Goal: Use online tool/utility: Utilize a website feature to perform a specific function

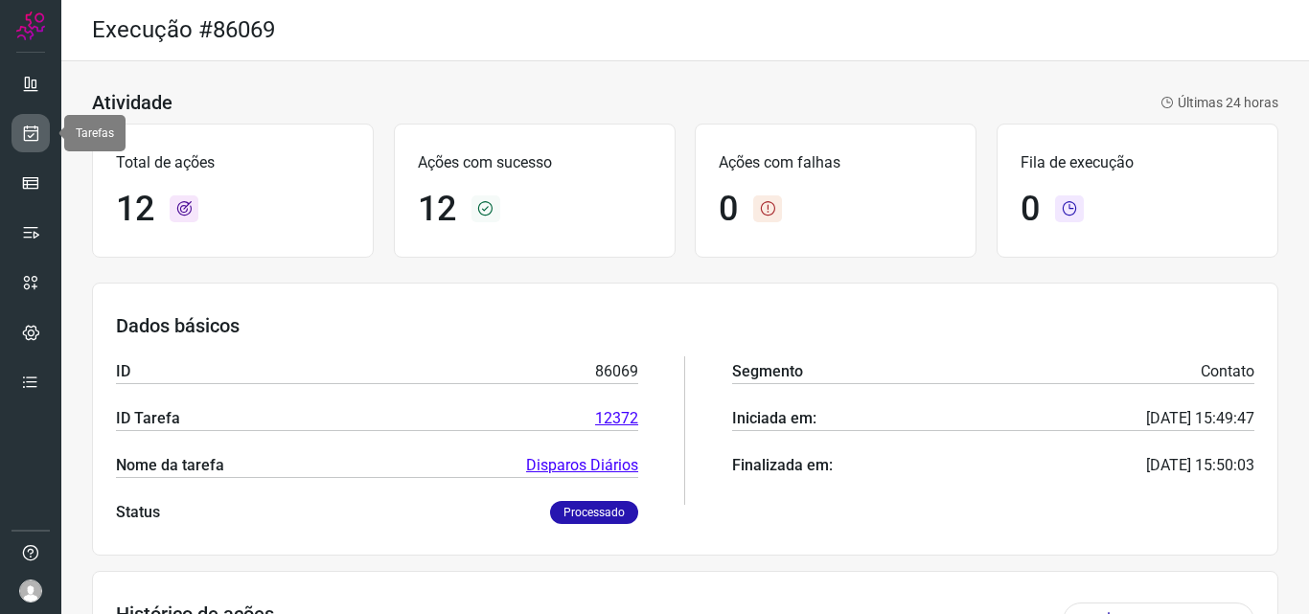
click at [31, 134] on icon at bounding box center [31, 133] width 20 height 19
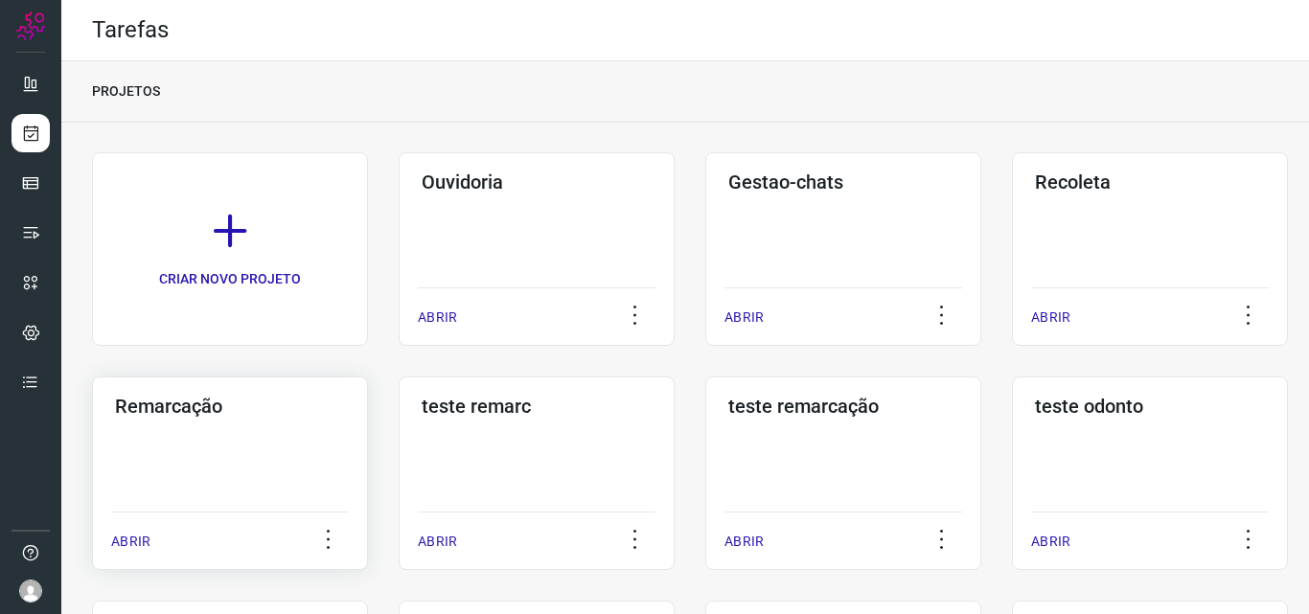
click at [231, 438] on div "Remarcação ABRIR" at bounding box center [230, 474] width 276 height 194
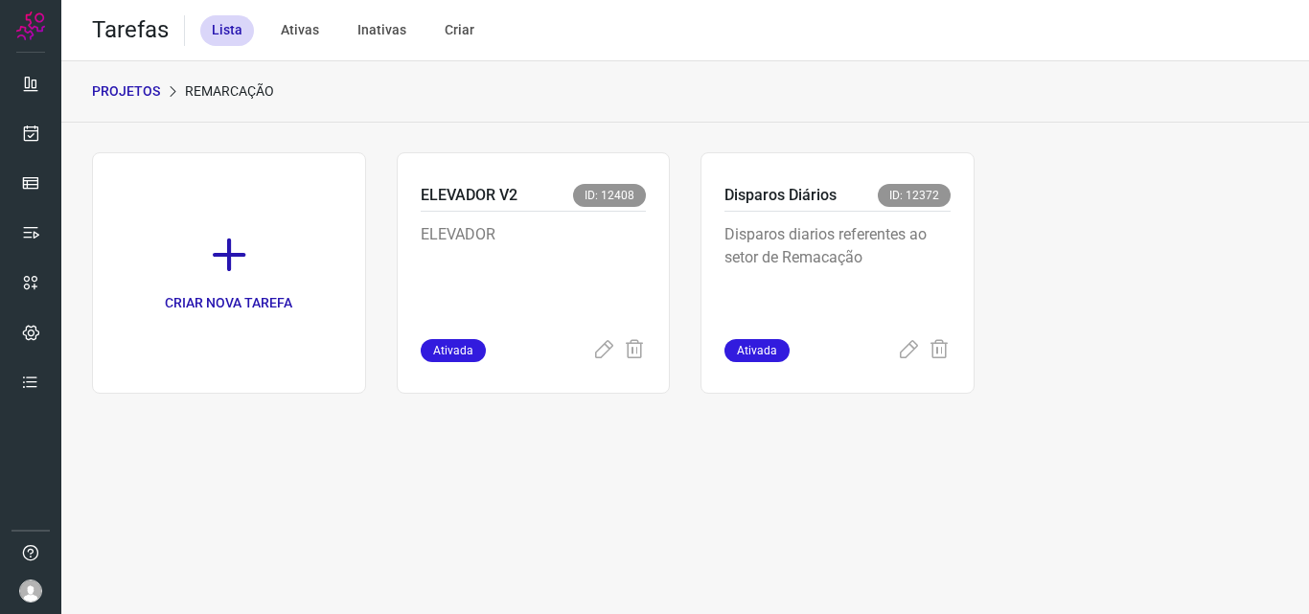
click at [803, 267] on p "Disparos diarios referentes ao setor de Remacação" at bounding box center [837, 271] width 226 height 96
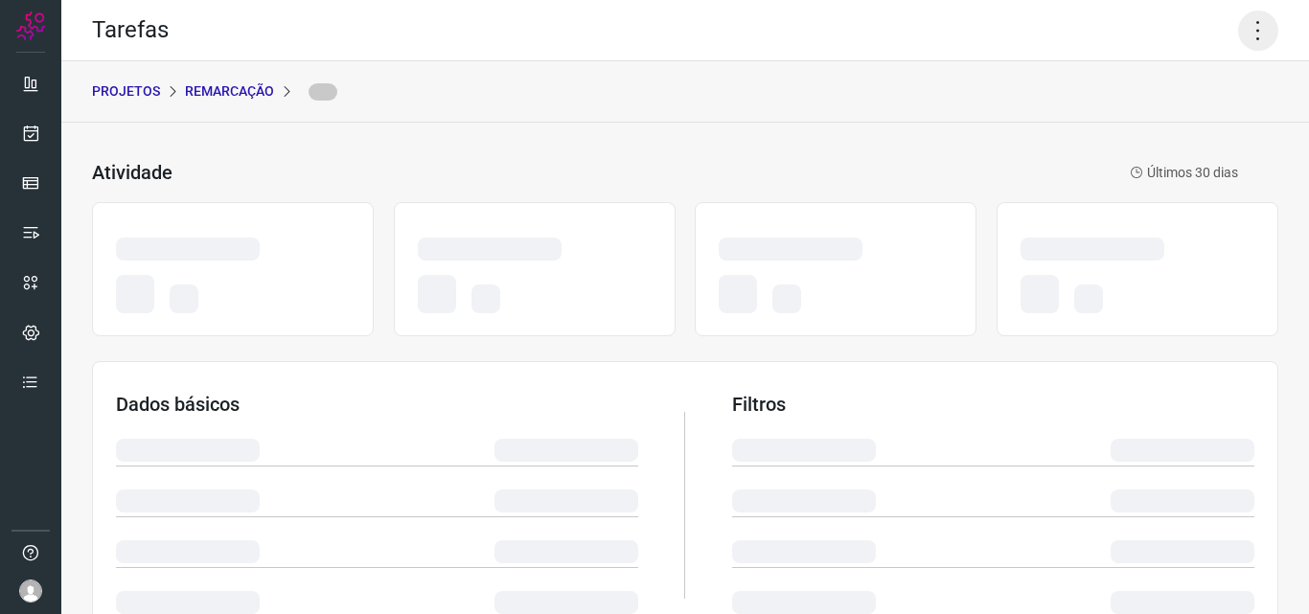
click at [1241, 17] on icon at bounding box center [1258, 31] width 40 height 40
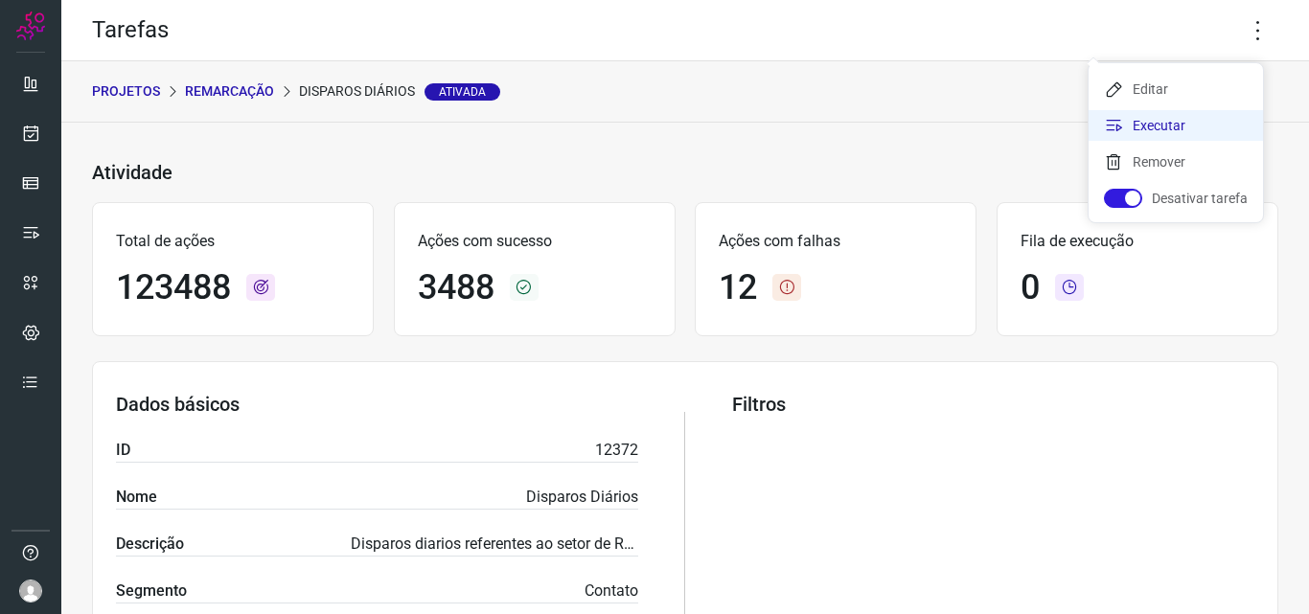
click at [1169, 119] on li "Executar" at bounding box center [1175, 125] width 174 height 31
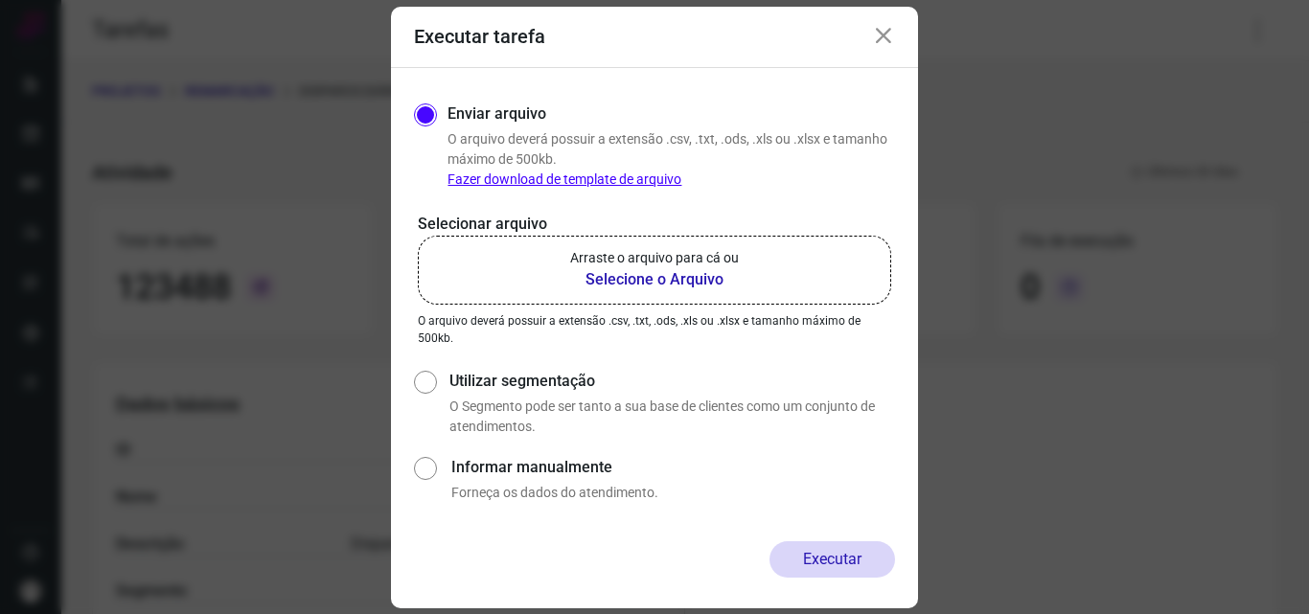
click at [749, 272] on label "Arraste o arquivo para cá ou Selecione o Arquivo" at bounding box center [654, 270] width 473 height 69
click at [0, 0] on input "Arraste o arquivo para cá ou Selecione o Arquivo" at bounding box center [0, 0] width 0 height 0
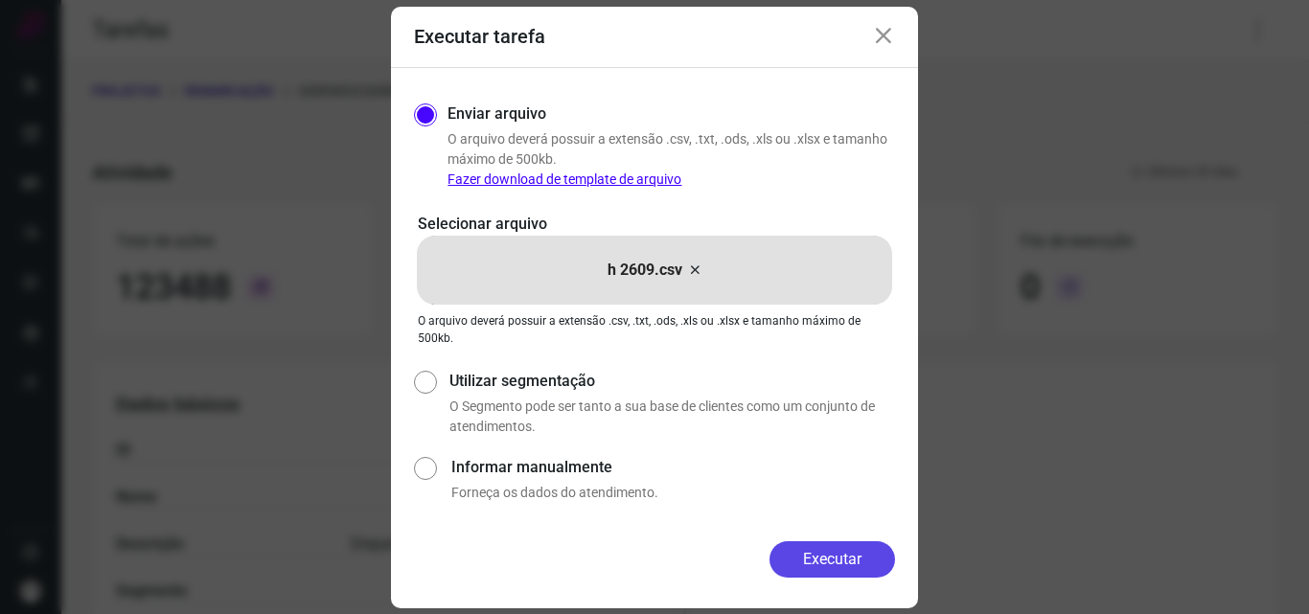
click at [844, 563] on button "Executar" at bounding box center [832, 559] width 126 height 36
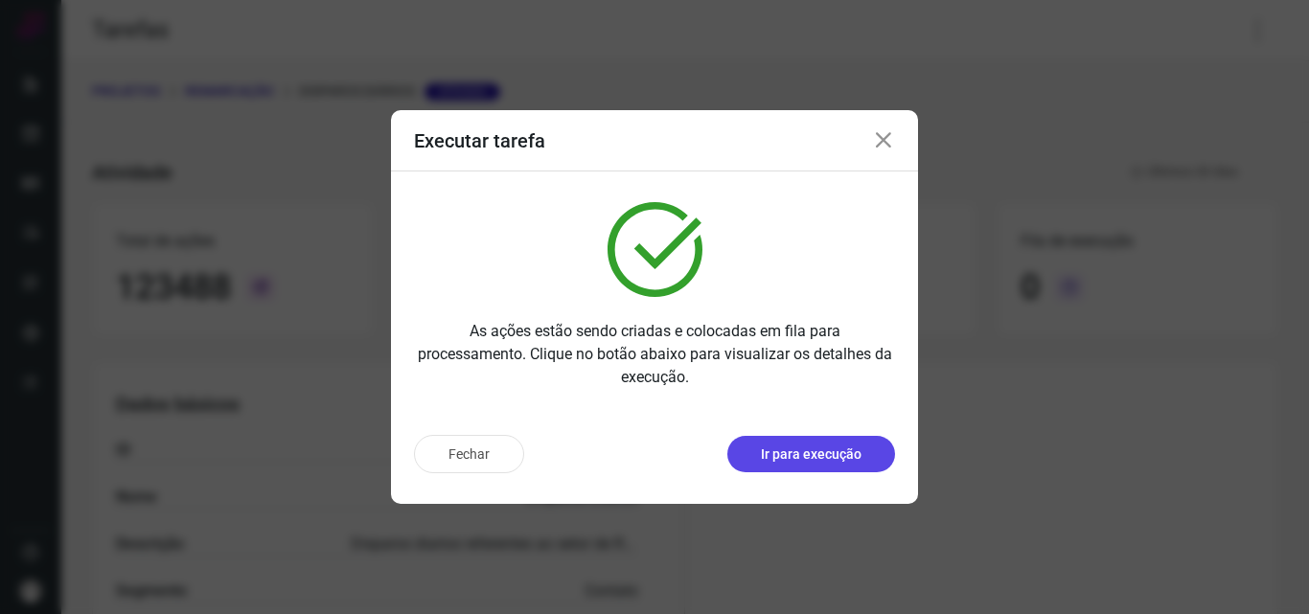
click at [824, 450] on p "Ir para execução" at bounding box center [811, 455] width 101 height 20
